Goal: Transaction & Acquisition: Purchase product/service

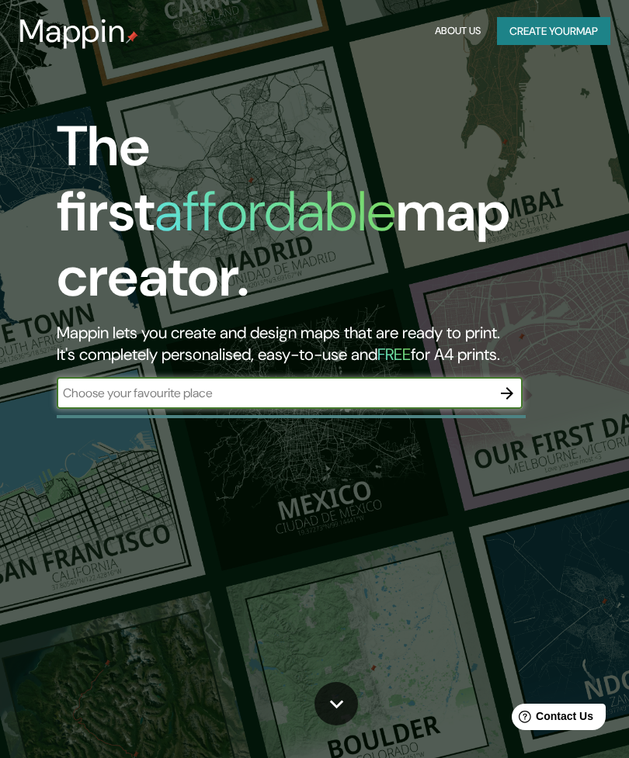
click at [439, 384] on input "text" at bounding box center [274, 393] width 435 height 18
type input "Brenham"
click at [510, 387] on icon "button" at bounding box center [507, 393] width 12 height 12
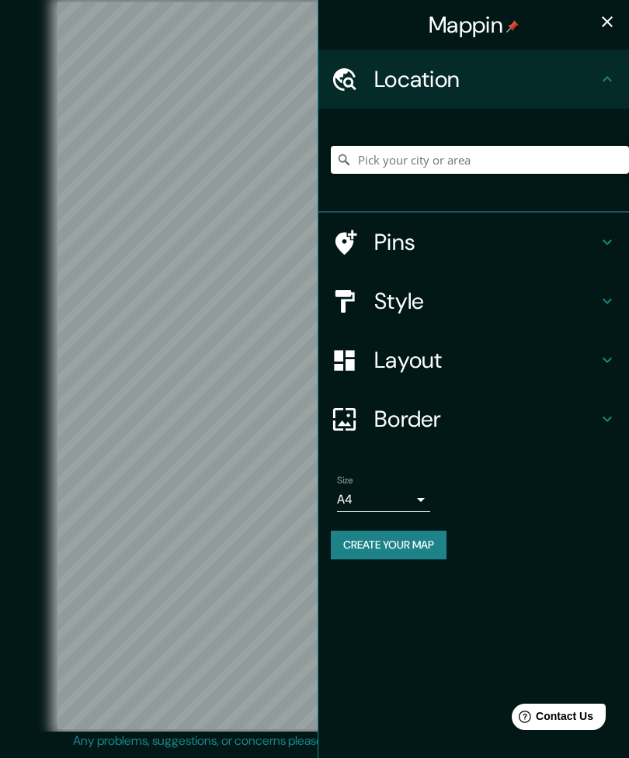
click at [473, 287] on h4 "Style" at bounding box center [486, 301] width 224 height 28
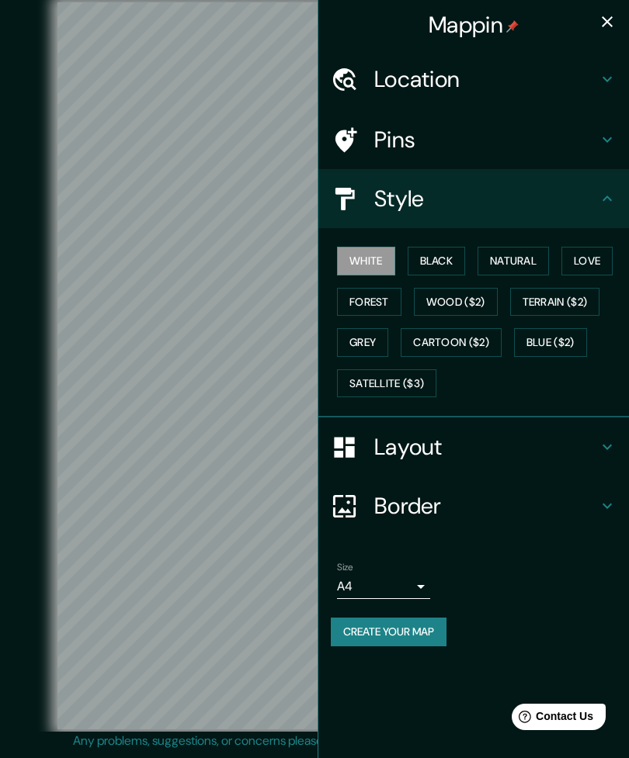
click at [521, 262] on button "Natural" at bounding box center [512, 261] width 71 height 29
click at [598, 263] on button "Love" at bounding box center [586, 261] width 51 height 29
click at [445, 297] on button "Wood ($2)" at bounding box center [456, 302] width 84 height 29
click at [368, 299] on button "Forest" at bounding box center [369, 302] width 64 height 29
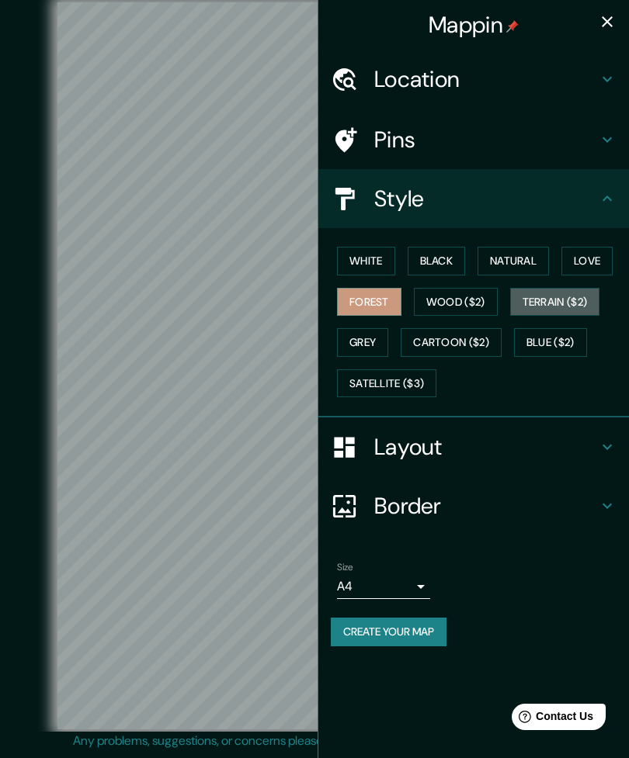
click at [572, 298] on button "Terrain ($2)" at bounding box center [555, 302] width 90 height 29
click at [554, 348] on button "Blue ($2)" at bounding box center [550, 342] width 73 height 29
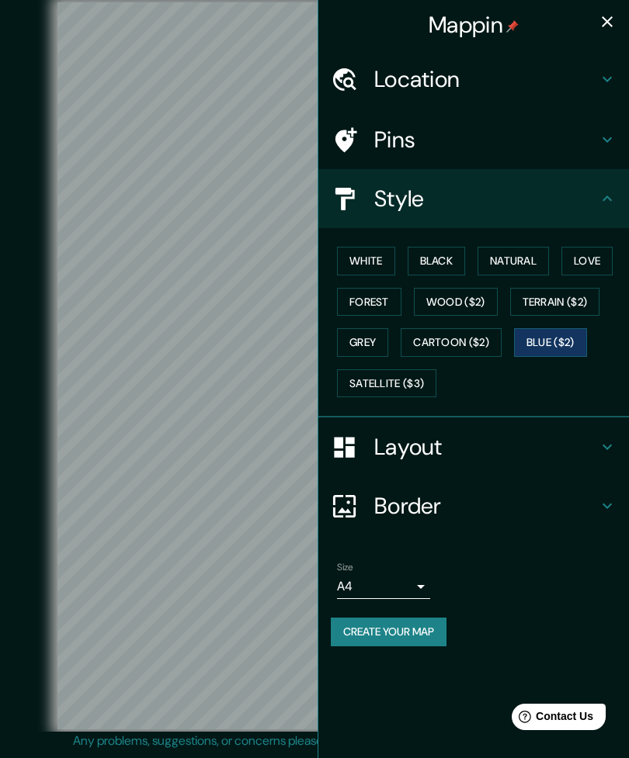
click at [470, 338] on button "Cartoon ($2)" at bounding box center [450, 342] width 101 height 29
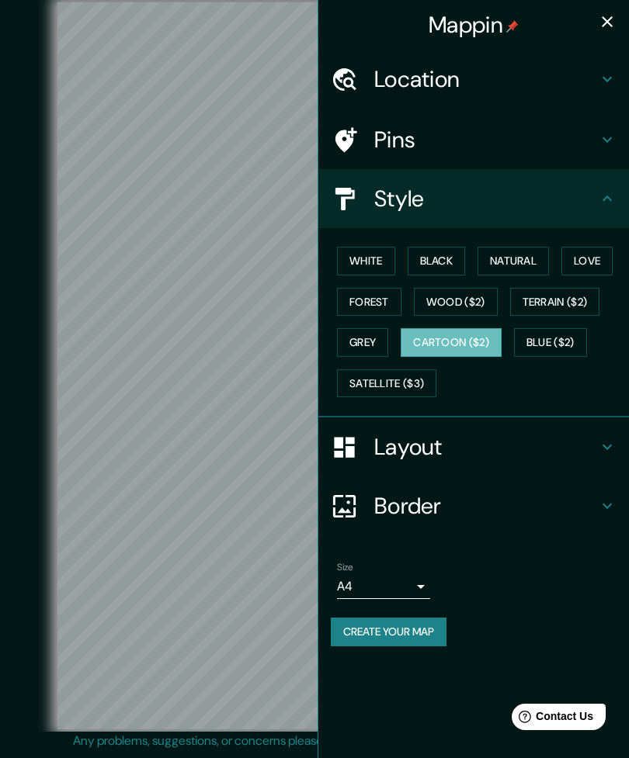
click at [373, 328] on button "Grey" at bounding box center [362, 342] width 51 height 29
click at [415, 387] on button "Satellite ($3)" at bounding box center [386, 383] width 99 height 29
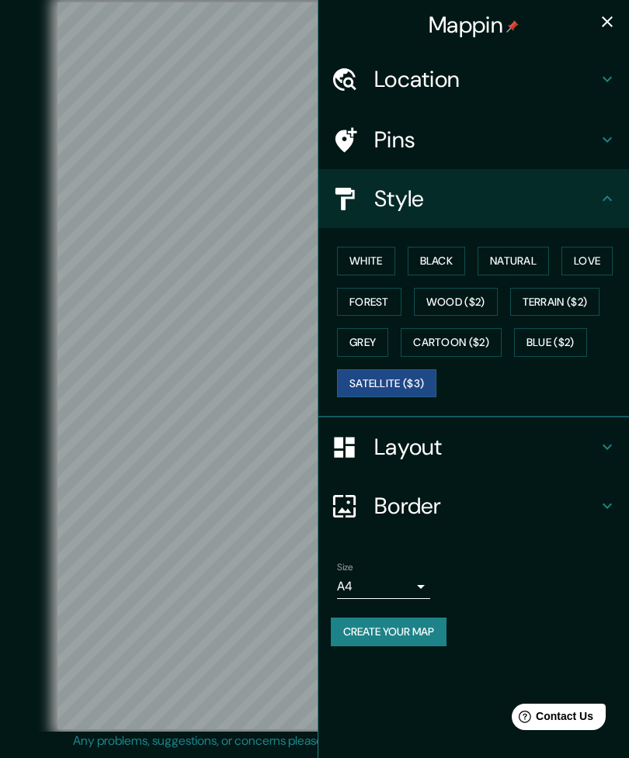
click at [376, 255] on button "White" at bounding box center [366, 261] width 58 height 29
click at [444, 270] on button "Black" at bounding box center [436, 261] width 58 height 29
click at [528, 505] on h4 "Border" at bounding box center [486, 506] width 224 height 28
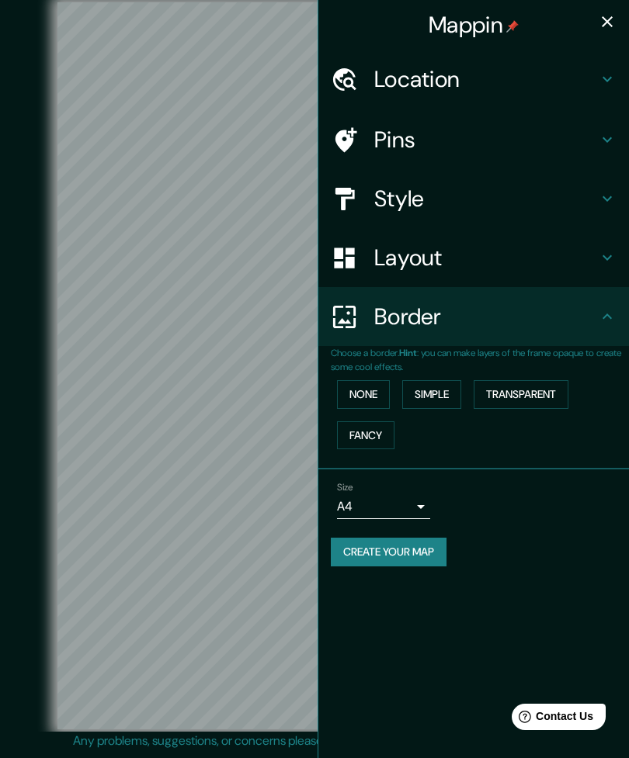
click at [437, 393] on button "Simple" at bounding box center [431, 394] width 59 height 29
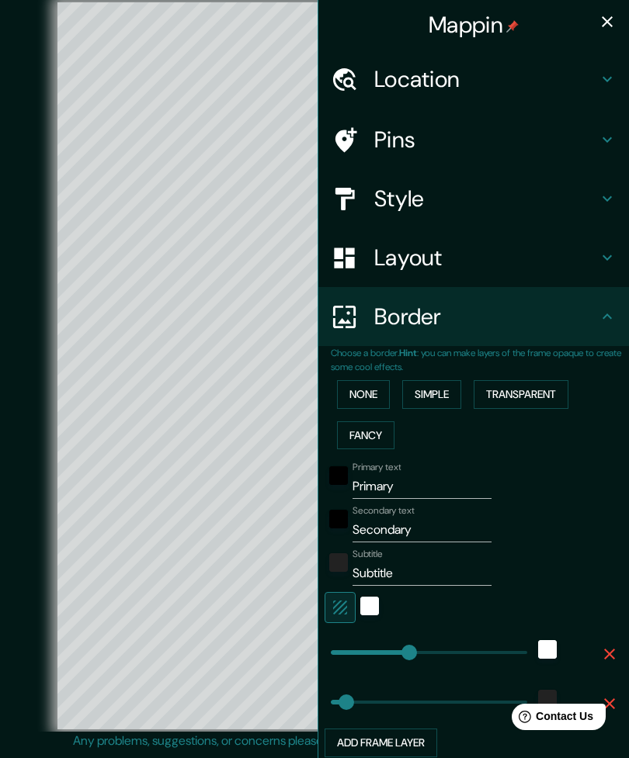
click at [378, 383] on button "None" at bounding box center [363, 394] width 53 height 29
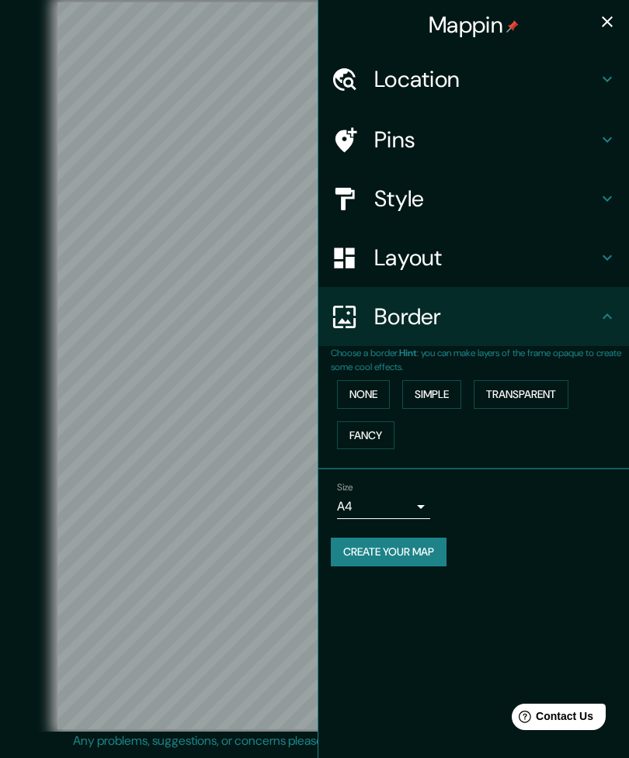
click at [533, 386] on button "Transparent" at bounding box center [520, 394] width 95 height 29
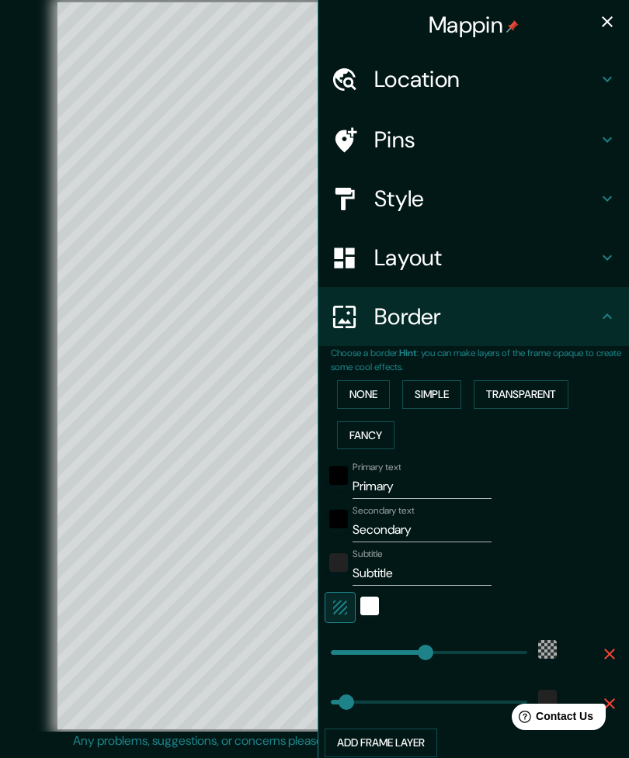
click at [385, 423] on button "Fancy" at bounding box center [365, 435] width 57 height 29
click at [438, 391] on button "Simple" at bounding box center [431, 394] width 59 height 29
click at [373, 386] on button "None" at bounding box center [363, 394] width 53 height 29
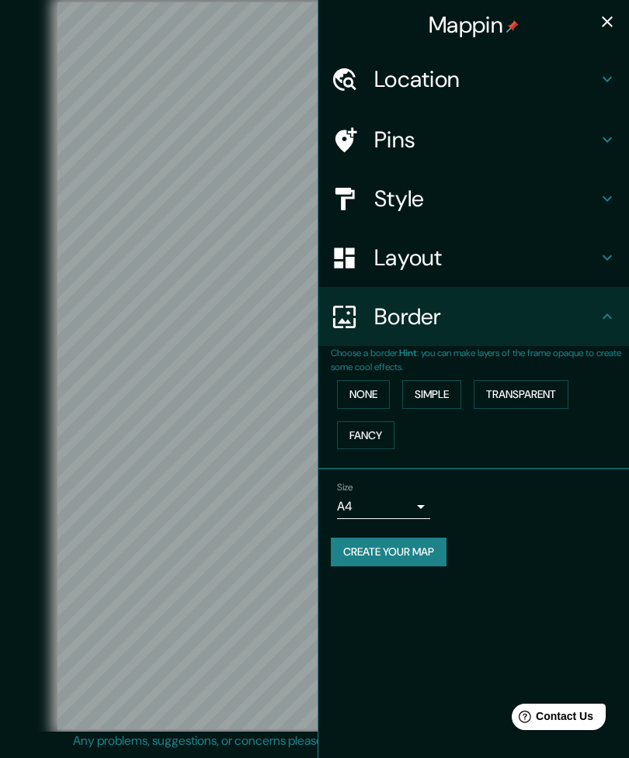
click at [524, 253] on h4 "Layout" at bounding box center [486, 258] width 224 height 28
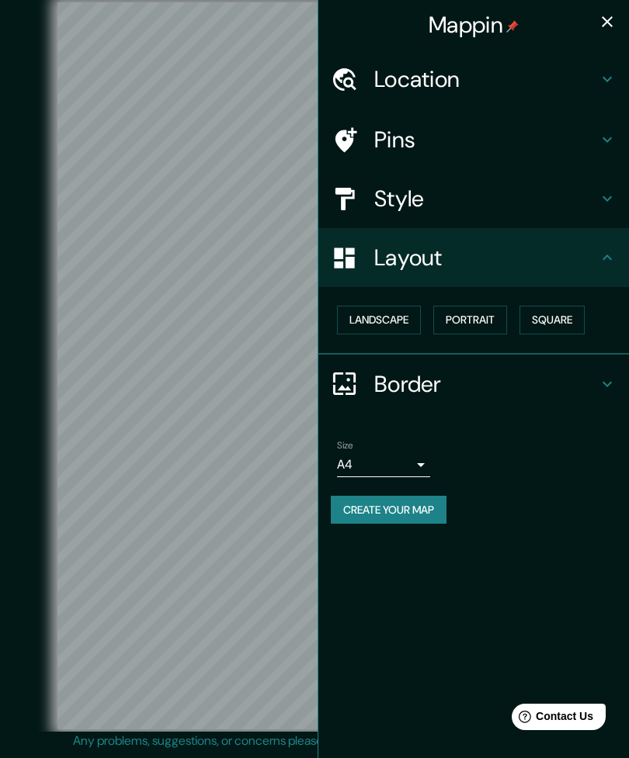
click at [393, 317] on button "Landscape" at bounding box center [379, 320] width 84 height 29
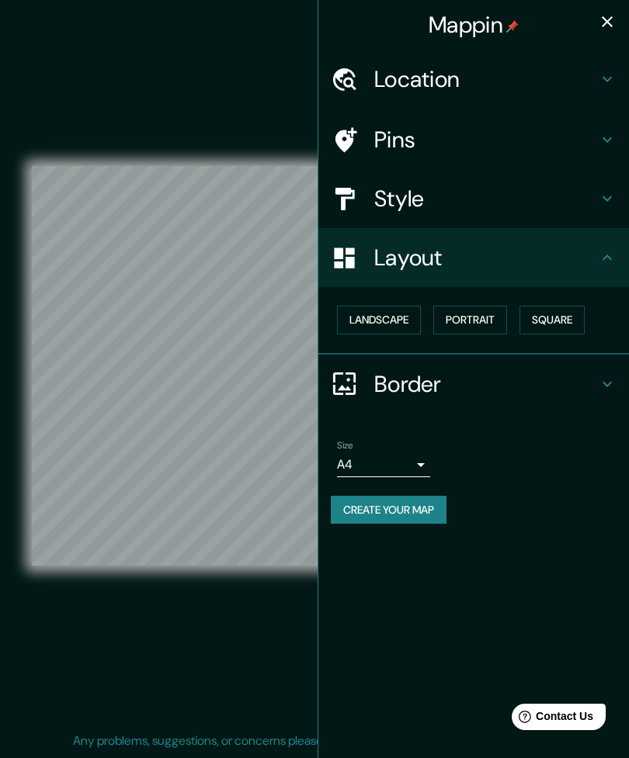
click at [591, 198] on h4 "Style" at bounding box center [486, 199] width 224 height 28
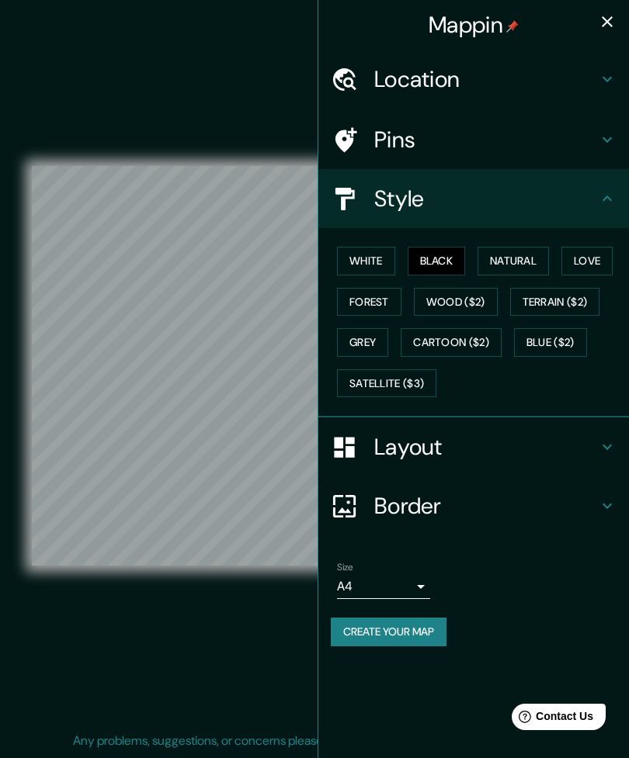
click at [529, 254] on button "Natural" at bounding box center [512, 261] width 71 height 29
click at [383, 292] on button "Forest" at bounding box center [369, 302] width 64 height 29
click at [378, 253] on button "White" at bounding box center [366, 261] width 58 height 29
click at [531, 225] on div "Style" at bounding box center [473, 198] width 310 height 59
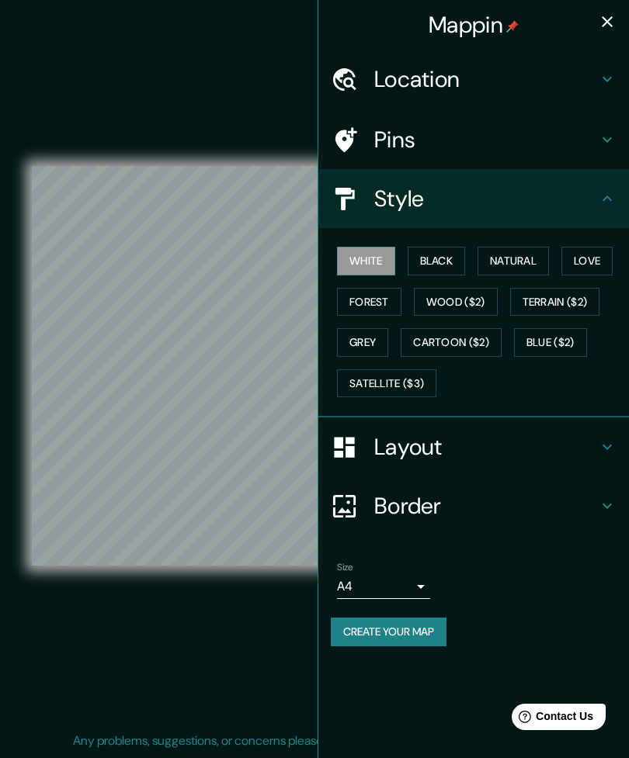
click at [608, 133] on icon at bounding box center [607, 139] width 19 height 19
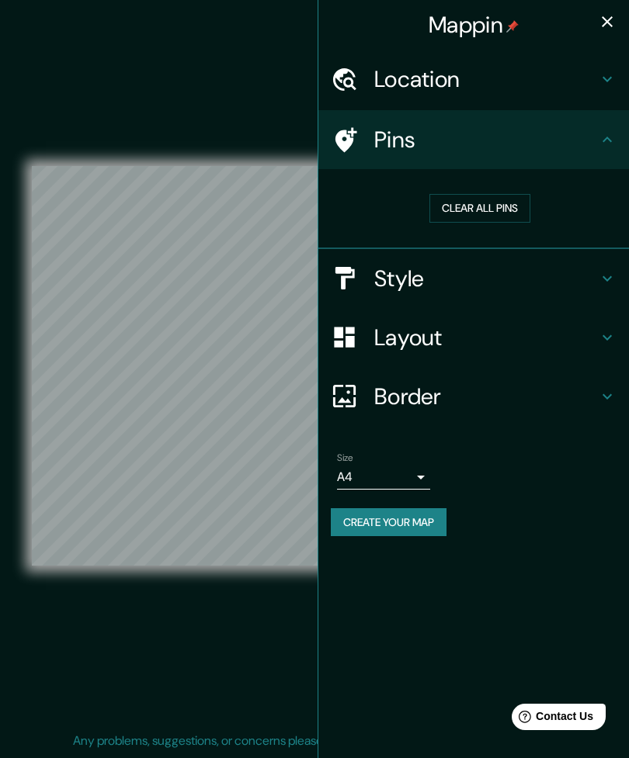
click at [606, 137] on icon at bounding box center [606, 139] width 9 height 5
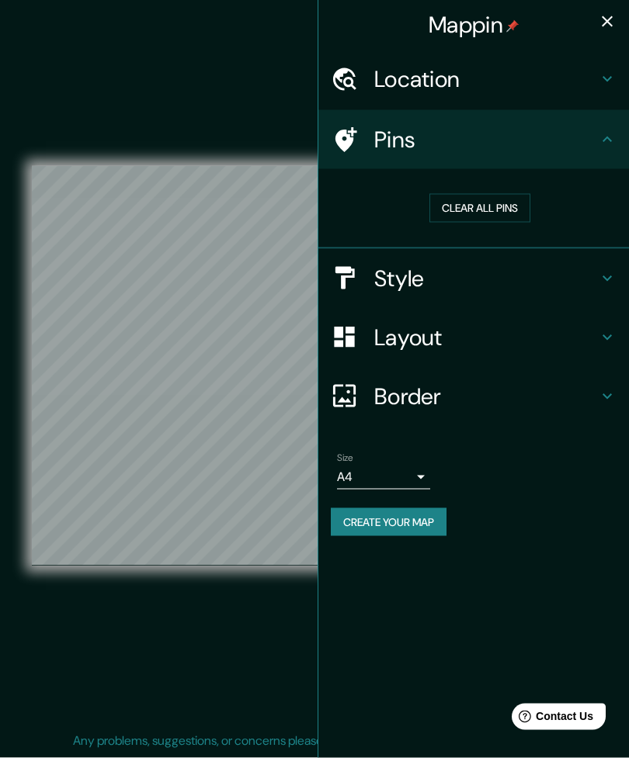
scroll to position [0, 0]
